Goal: Task Accomplishment & Management: Use online tool/utility

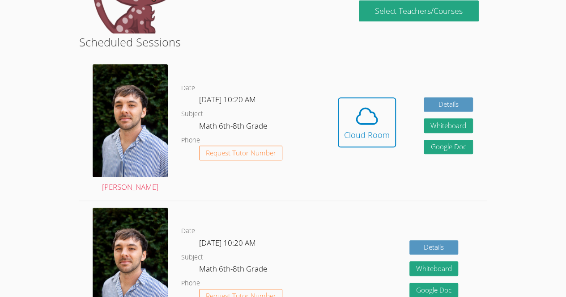
scroll to position [139, 0]
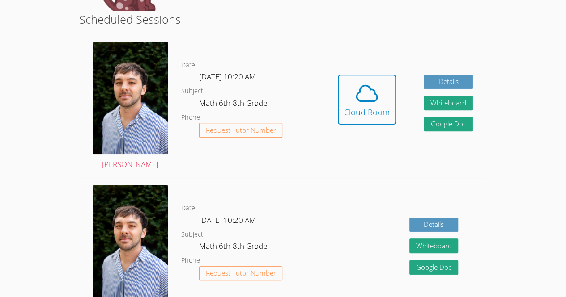
scroll to position [167, 0]
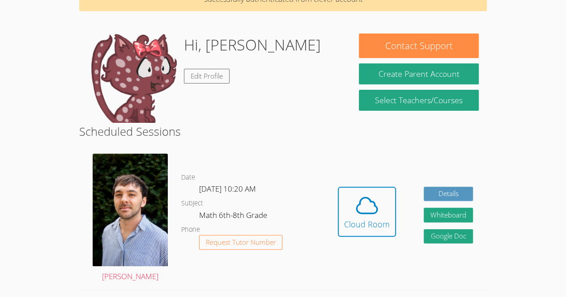
scroll to position [51, 0]
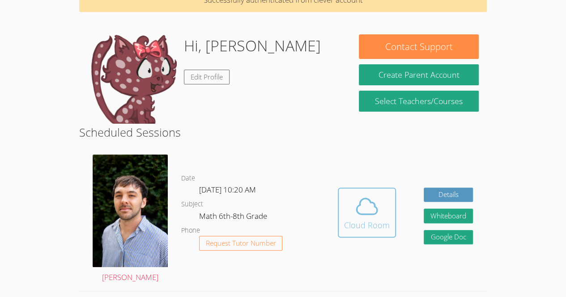
click at [368, 225] on div "Cloud Room" at bounding box center [367, 225] width 46 height 13
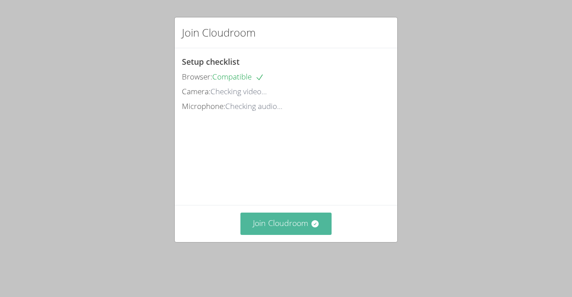
click at [287, 235] on button "Join Cloudroom" at bounding box center [287, 224] width 92 height 22
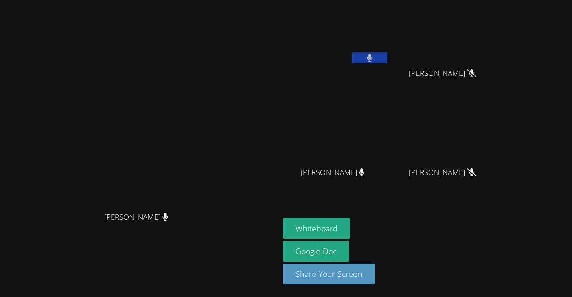
click at [367, 60] on icon at bounding box center [369, 58] width 5 height 8
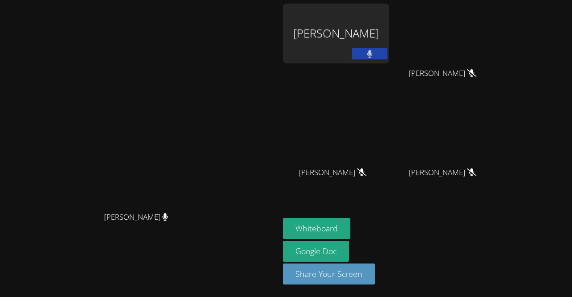
click at [367, 44] on div "Deysi Duarte-Sanchez" at bounding box center [336, 34] width 106 height 60
click at [388, 51] on button at bounding box center [370, 53] width 36 height 11
click at [335, 61] on div "Deysi Duarte-Sanchez" at bounding box center [336, 34] width 106 height 60
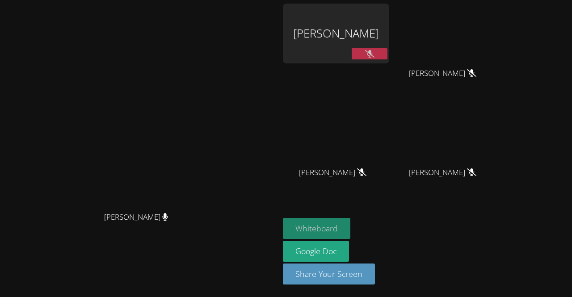
click at [351, 223] on button "Whiteboard" at bounding box center [317, 228] width 68 height 21
click at [388, 53] on button at bounding box center [370, 53] width 36 height 11
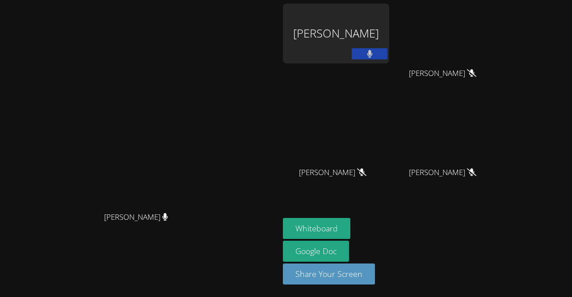
click at [389, 30] on div "Deysi Duarte-Sanchez" at bounding box center [336, 34] width 106 height 60
click at [373, 53] on icon at bounding box center [370, 54] width 6 height 8
click at [388, 53] on button at bounding box center [370, 53] width 36 height 11
click at [388, 55] on button at bounding box center [370, 53] width 36 height 11
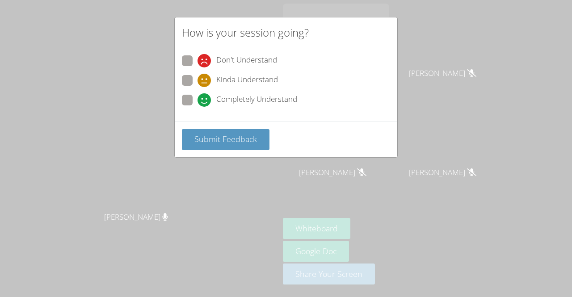
click at [237, 81] on span "Kinda Understand" at bounding box center [247, 80] width 62 height 13
click at [205, 81] on input "Kinda Understand" at bounding box center [202, 79] width 8 height 8
radio input "true"
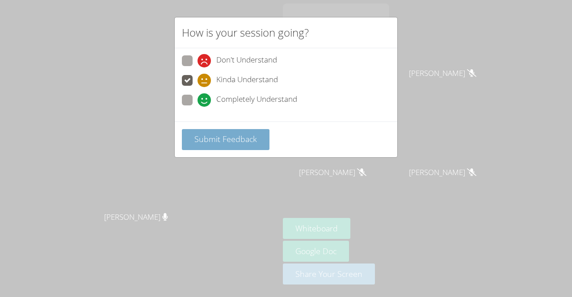
click at [229, 141] on span "Submit Feedback" at bounding box center [225, 139] width 63 height 11
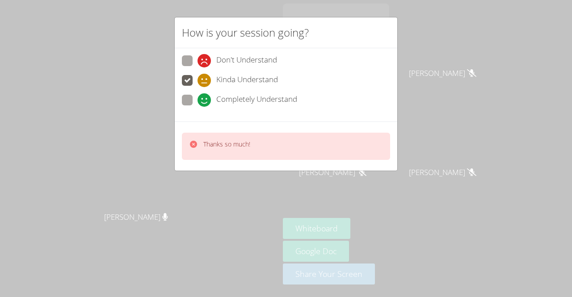
click at [411, 55] on div "How is your session going? Don't Understand Kinda Understand Completely Underst…" at bounding box center [286, 148] width 572 height 297
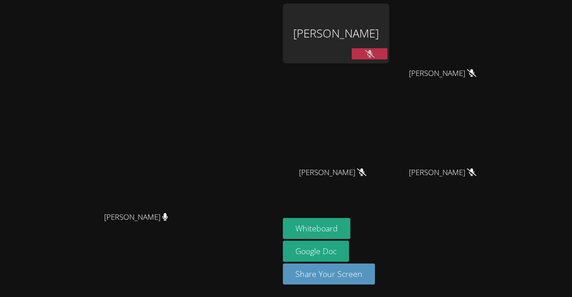
click at [375, 54] on icon at bounding box center [369, 54] width 9 height 8
click at [388, 53] on button at bounding box center [370, 53] width 36 height 11
